Goal: Information Seeking & Learning: Learn about a topic

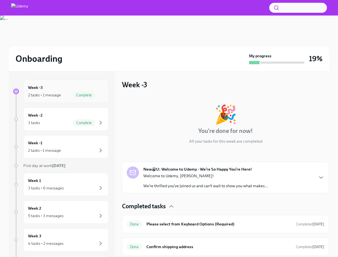
click at [43, 91] on div "Week -3 2 tasks • 1 message Complete" at bounding box center [66, 92] width 76 height 14
click at [65, 120] on div "3 tasks Complete" at bounding box center [66, 123] width 76 height 7
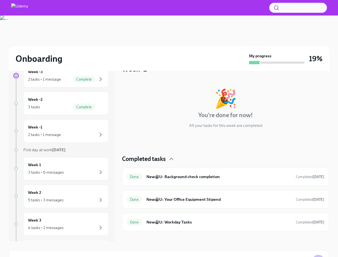
scroll to position [59, 0]
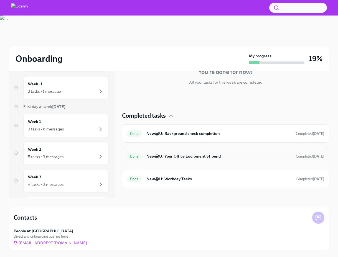
click at [216, 157] on h6 "New@U: Your Office Equipment Stipend" at bounding box center [218, 156] width 145 height 6
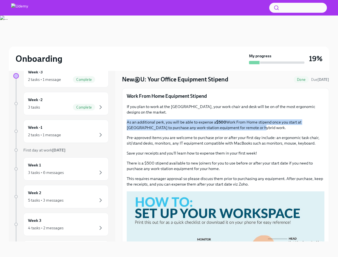
drag, startPoint x: 128, startPoint y: 121, endPoint x: 245, endPoint y: 128, distance: 117.5
click at [245, 128] on p "As an additional perk, you will be able to expense a $500 Work From Home stipen…" at bounding box center [226, 125] width 198 height 11
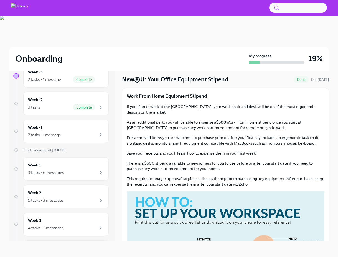
click at [158, 138] on p "Pre-approved items you are welcome to purchase prior or after your first day in…" at bounding box center [226, 140] width 198 height 11
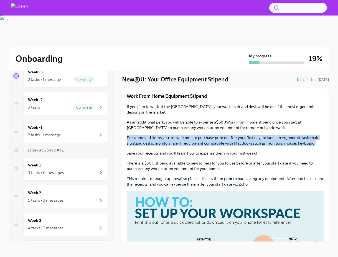
drag, startPoint x: 127, startPoint y: 137, endPoint x: 318, endPoint y: 143, distance: 191.2
click at [318, 143] on p "Pre-approved items you are welcome to purchase prior or after your first day in…" at bounding box center [226, 140] width 198 height 11
copy p "Pre-approved items you are welcome to purchase prior or after your first day in…"
click at [49, 128] on div "Week -1 2 tasks • 1 message" at bounding box center [66, 132] width 76 height 14
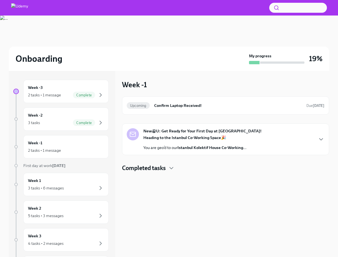
click at [190, 144] on div "Heading to the Istanbul Co-Working Space 🎉 You are geo’d to our Istanbul Kolekt…" at bounding box center [194, 143] width 103 height 16
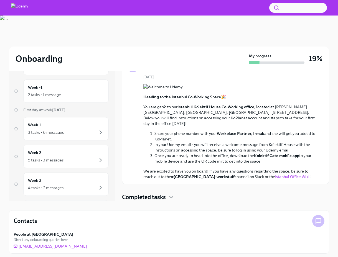
scroll to position [57, 0]
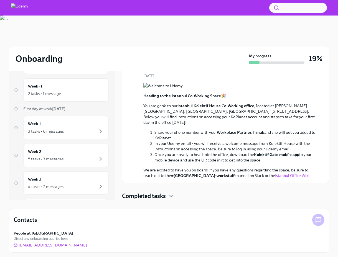
click at [275, 175] on link "Istanbul Office Wiki" at bounding box center [292, 175] width 34 height 5
click at [156, 200] on h4 "Completed tasks" at bounding box center [144, 196] width 44 height 8
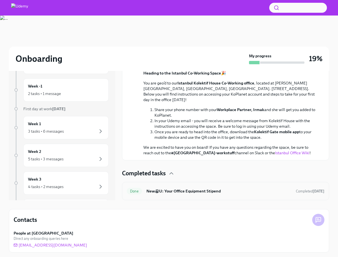
scroll to position [100, 0]
click at [164, 173] on h4 "Completed tasks" at bounding box center [144, 173] width 44 height 8
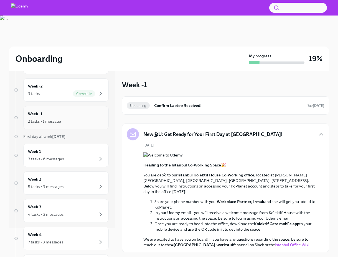
scroll to position [53, 0]
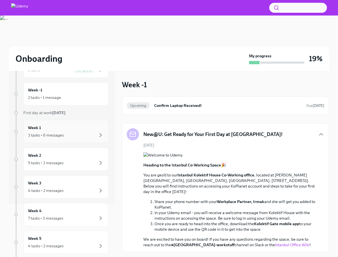
click at [69, 132] on div "3 tasks • 6 messages" at bounding box center [66, 135] width 76 height 7
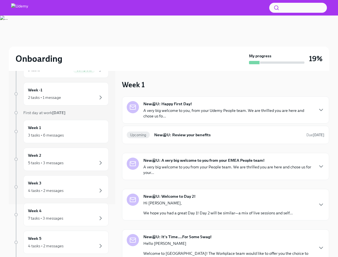
click at [239, 112] on p "A very big welcome to you, from your Udemy People team. We are thrilled you are…" at bounding box center [228, 113] width 170 height 11
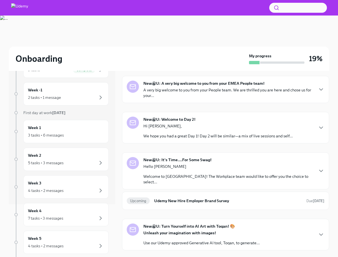
scroll to position [254, 0]
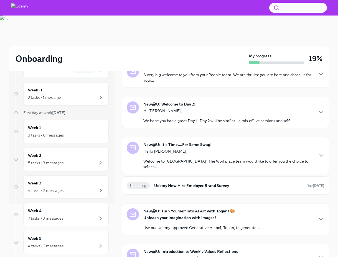
click at [278, 52] on div "Upcoming New@U: Review your benefits Due [DATE]" at bounding box center [225, 43] width 207 height 18
click at [197, 46] on h6 "New@U: Review your benefits" at bounding box center [228, 43] width 148 height 6
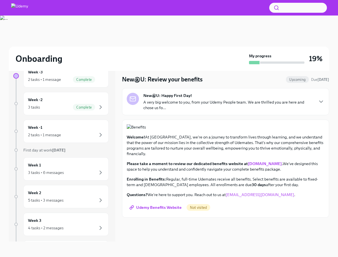
click at [304, 102] on p "A very big welcome to you, from your Udemy People team. We are thrilled you are…" at bounding box center [228, 105] width 170 height 11
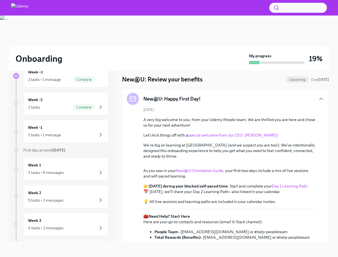
click at [304, 102] on div "New@U: Happy First Day!" at bounding box center [226, 99] width 198 height 12
click at [301, 98] on div "New@U: Happy First Day!" at bounding box center [226, 99] width 198 height 12
click at [37, 164] on h6 "Week 1" at bounding box center [34, 165] width 13 height 6
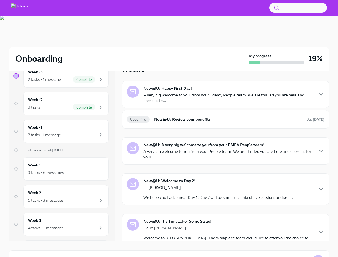
click at [207, 149] on div "New@U: A very big welcome to you from your EMEA People team! A very big welcome…" at bounding box center [228, 151] width 170 height 18
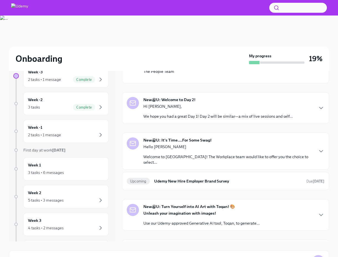
scroll to position [288, 0]
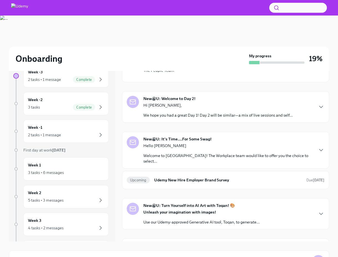
click at [219, 118] on p "We hope you had a great Day 1! Day 2 will be similar—a mix of live sessions and…" at bounding box center [217, 116] width 149 height 6
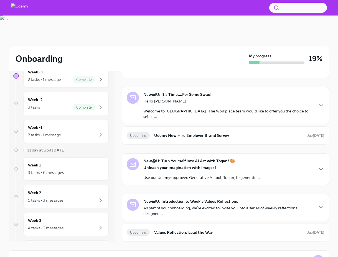
scroll to position [484, 0]
click at [249, 120] on p "Welcome to [GEOGRAPHIC_DATA]! The Workplace team would like to offer you the ch…" at bounding box center [228, 113] width 170 height 11
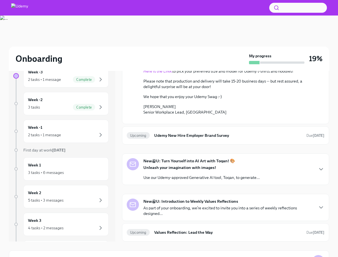
scroll to position [660, 0]
click at [214, 138] on h6 "Udemy New Hire Employer Brand Survey" at bounding box center [228, 136] width 148 height 6
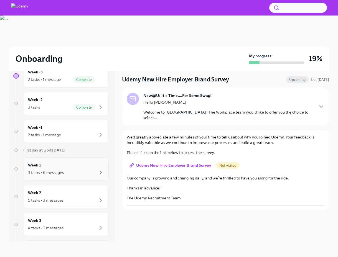
click at [59, 167] on div "Week 1 3 tasks • 6 messages" at bounding box center [66, 169] width 76 height 14
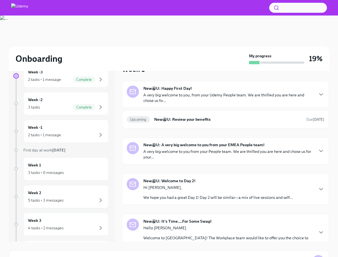
scroll to position [121, 0]
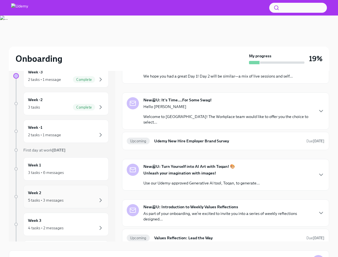
click at [62, 196] on div "Week 2 5 tasks • 3 messages" at bounding box center [66, 197] width 76 height 14
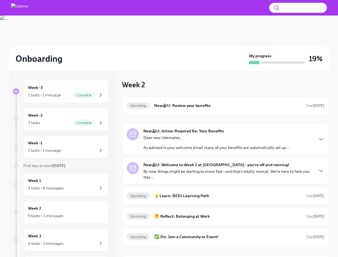
click at [249, 144] on div "Dear new Udemates, As advised in your welcome email many of your benefits are a…" at bounding box center [216, 143] width 146 height 16
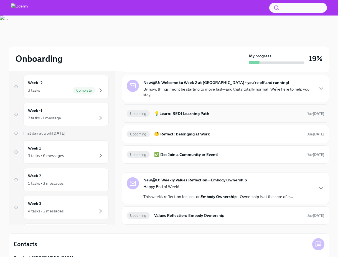
scroll to position [59, 0]
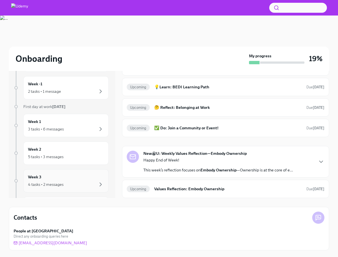
click at [53, 183] on div "4 tasks • 2 messages" at bounding box center [46, 185] width 36 height 6
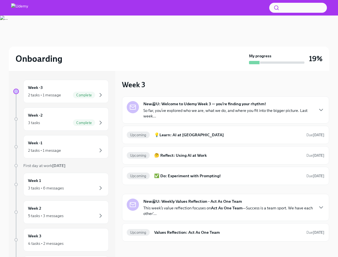
click at [240, 115] on p "So far, you’ve explored who we are, what we do, and where you fit into the bigg…" at bounding box center [228, 113] width 170 height 11
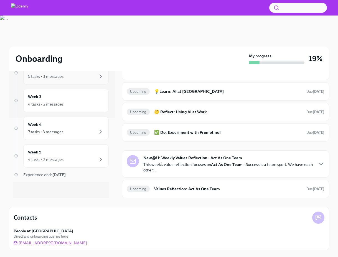
scroll to position [82, 0]
click at [55, 128] on div "7 tasks • 3 messages" at bounding box center [45, 131] width 35 height 6
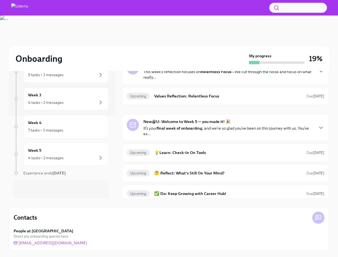
scroll to position [82, 0]
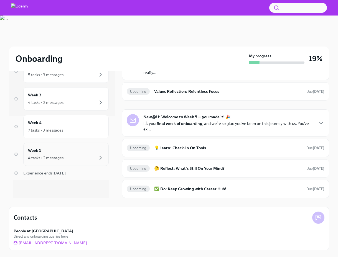
click at [54, 152] on div "Week 5 4 tasks • 2 messages" at bounding box center [66, 155] width 76 height 14
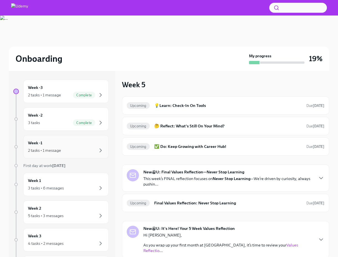
click at [53, 149] on div "2 tasks • 1 message" at bounding box center [44, 151] width 33 height 6
